Goal: Use online tool/utility: Use online tool/utility

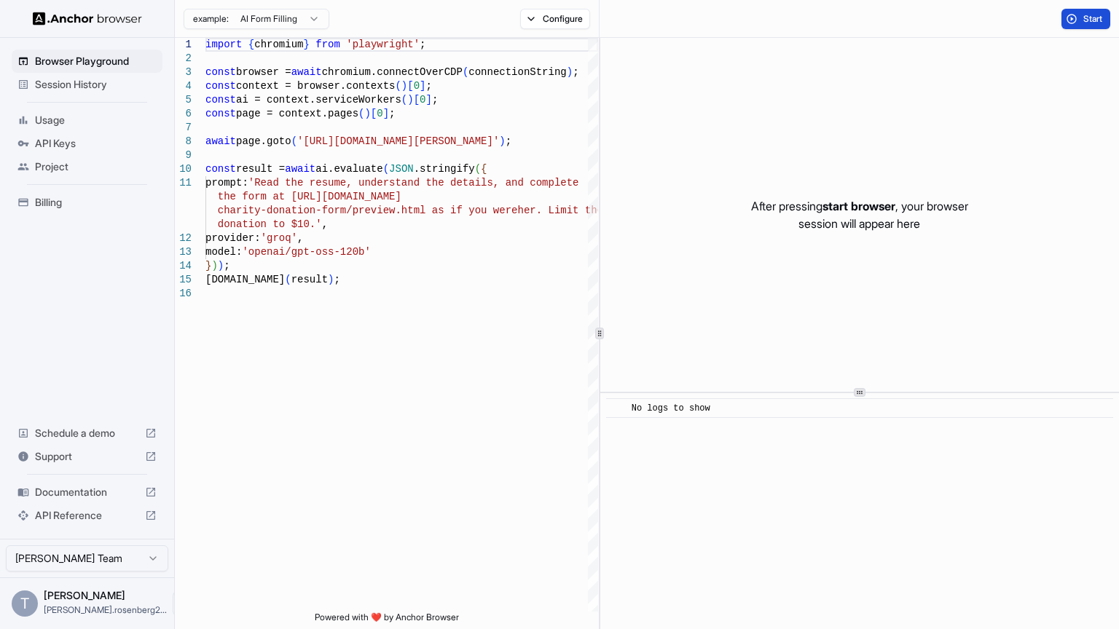
click at [1089, 17] on span "Start" at bounding box center [1093, 19] width 20 height 12
click at [1105, 15] on button "Stop" at bounding box center [1085, 19] width 49 height 20
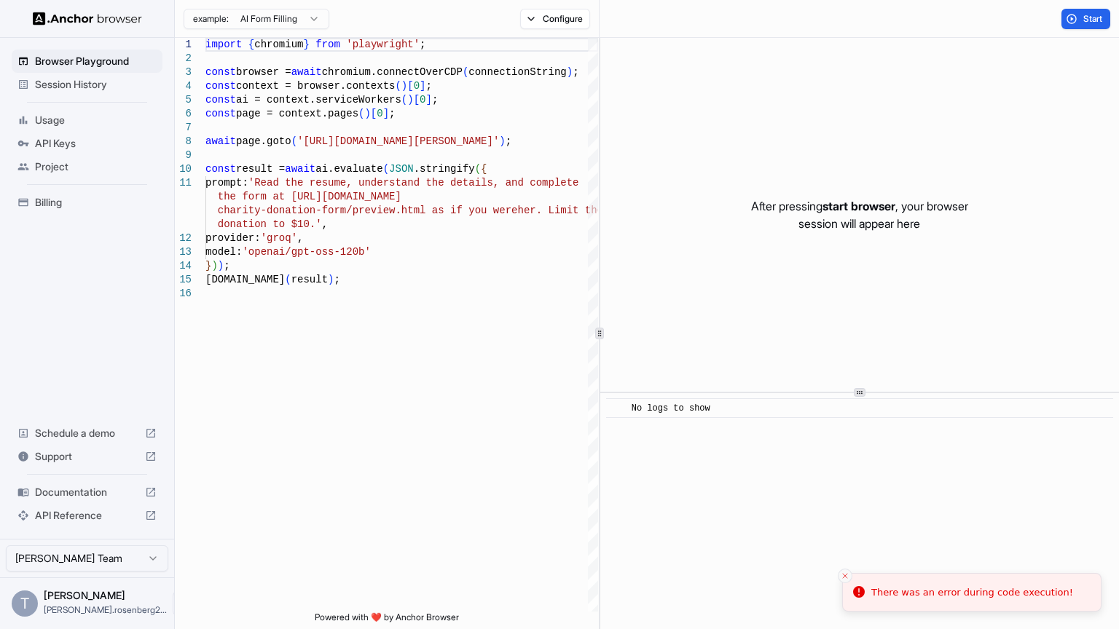
click at [845, 577] on icon "Close toast" at bounding box center [844, 576] width 9 height 9
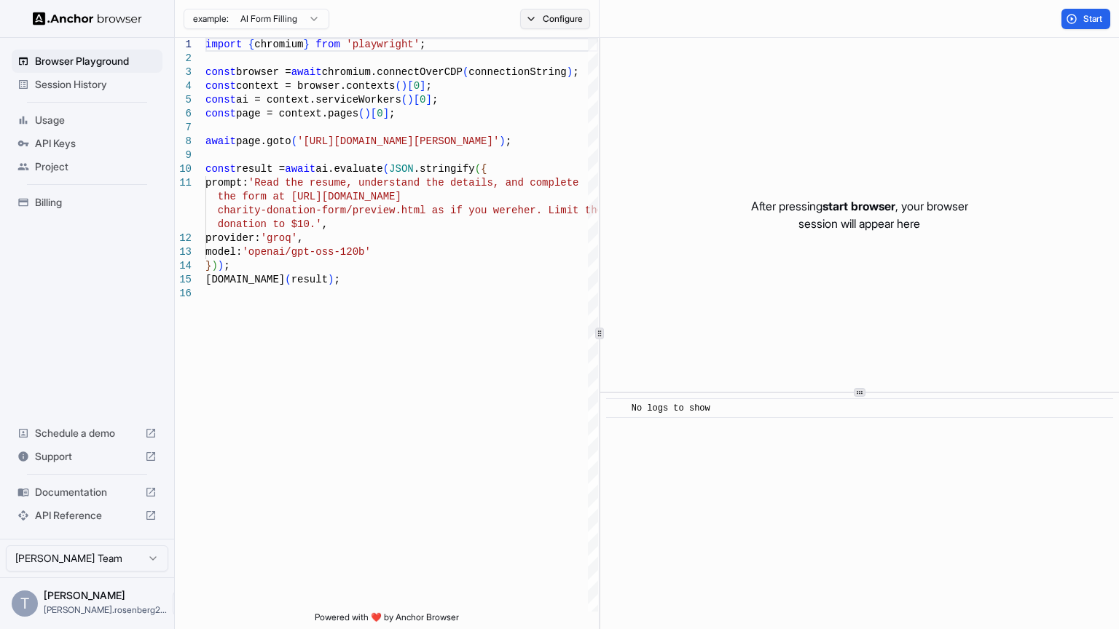
click at [538, 17] on button "Configure" at bounding box center [555, 19] width 71 height 20
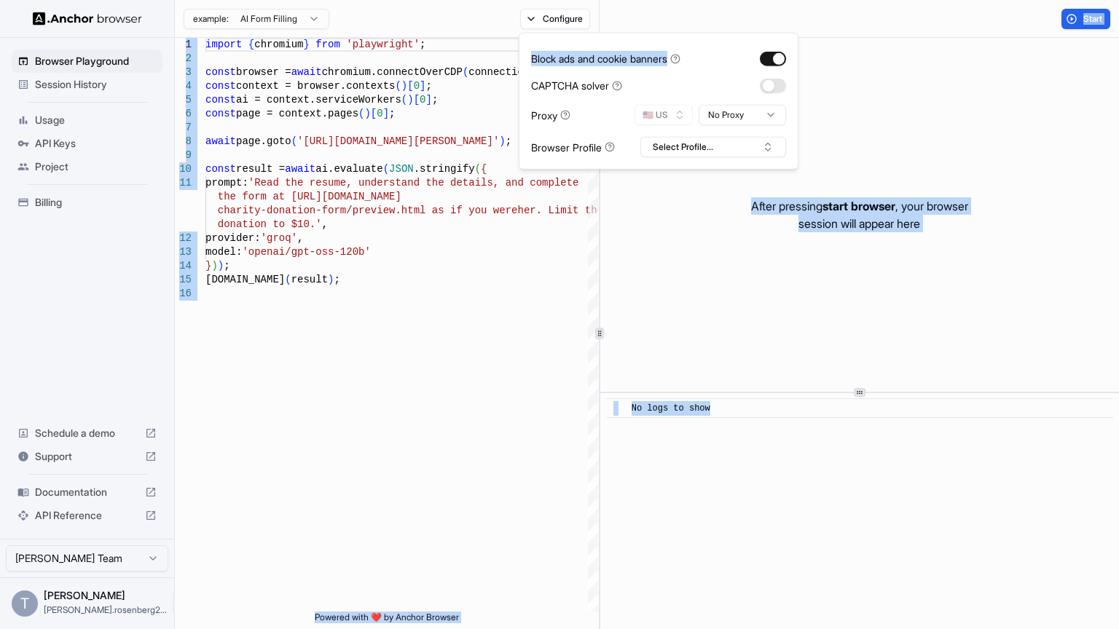
click at [715, 32] on body "Browser Playground Session History Usage API Keys Project Billing Schedule a de…" at bounding box center [559, 314] width 1119 height 629
type textarea "**********"
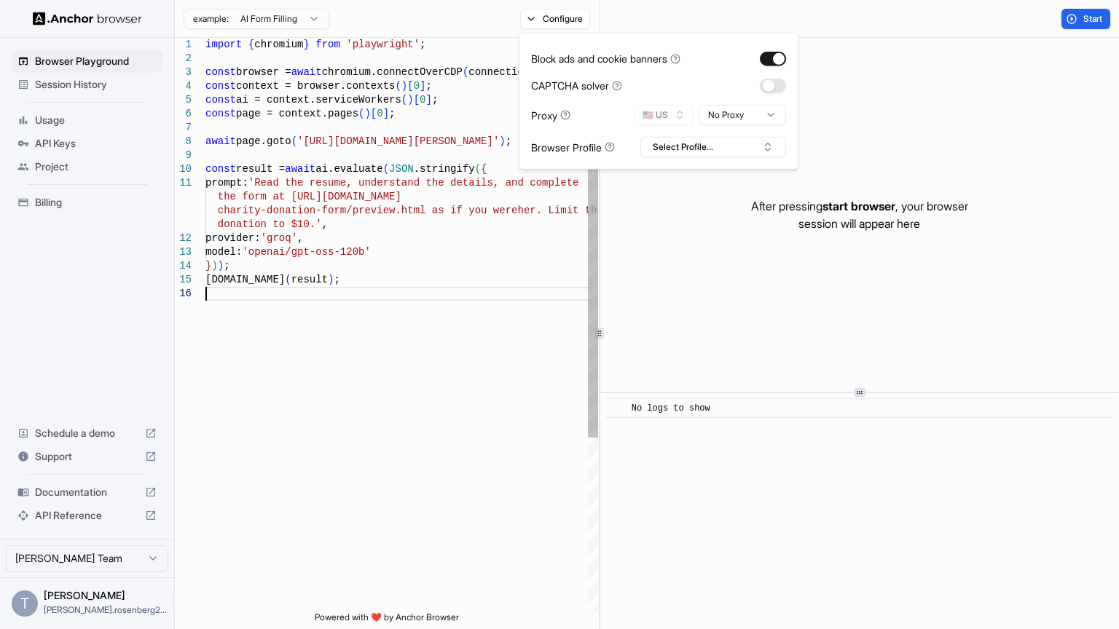
click at [359, 506] on div "import { chromium } from 'playwright' ; const browser = await chromium.connectO…" at bounding box center [401, 449] width 393 height 823
